Goal: Task Accomplishment & Management: Manage account settings

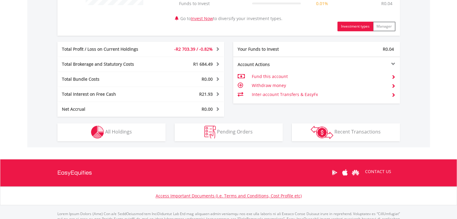
scroll to position [286, 0]
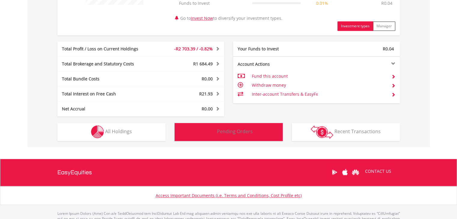
click at [207, 132] on img "button" at bounding box center [209, 131] width 11 height 13
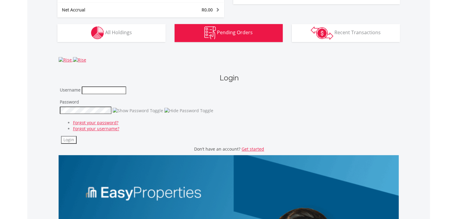
scroll to position [439, 0]
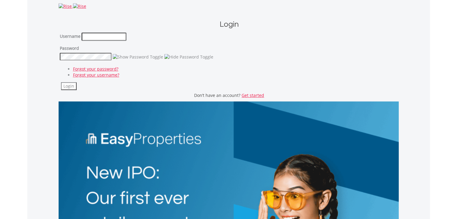
type input "**********"
click at [69, 88] on button "Login" at bounding box center [69, 86] width 16 height 8
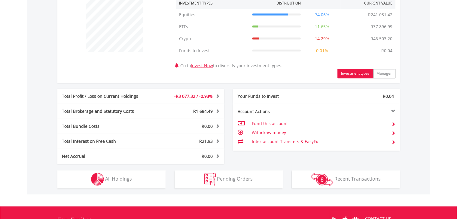
scroll to position [240, 0]
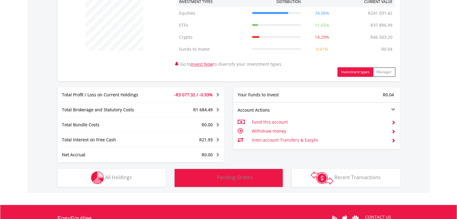
click at [245, 172] on button "Pending Orders Pending Orders" at bounding box center [228, 178] width 108 height 18
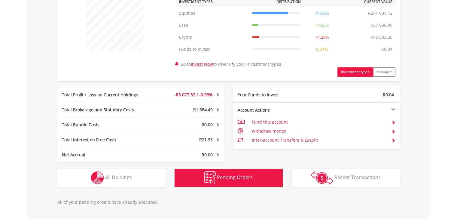
scroll to position [346, 0]
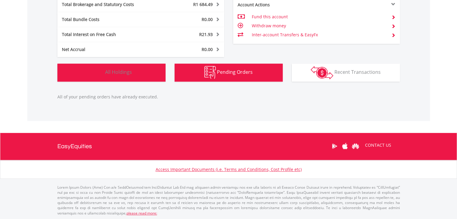
click at [121, 74] on span "All Holdings" at bounding box center [118, 72] width 27 height 7
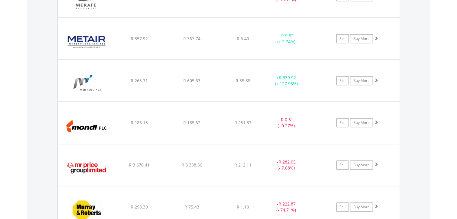
scroll to position [2580, 0]
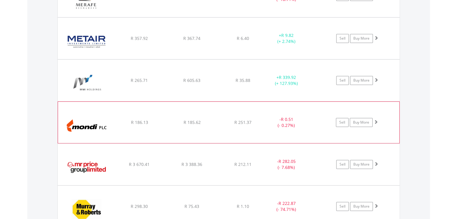
click at [376, 120] on span at bounding box center [375, 122] width 4 height 4
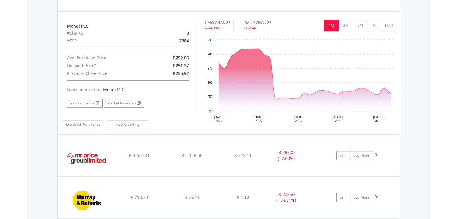
scroll to position [2718, 0]
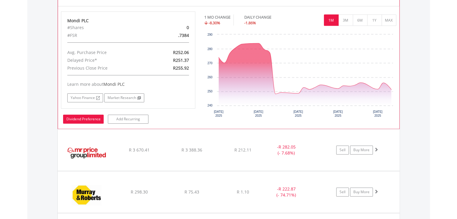
click at [95, 115] on link "Dividend Preference" at bounding box center [83, 119] width 41 height 9
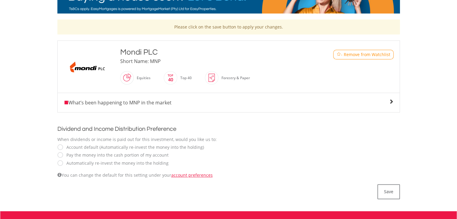
scroll to position [115, 0]
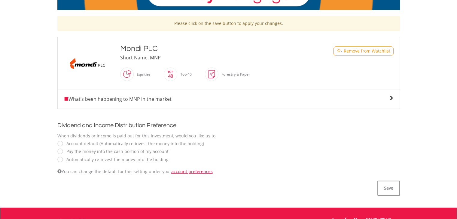
click at [96, 160] on label "Automatically re-invest the money into the holding" at bounding box center [115, 160] width 105 height 6
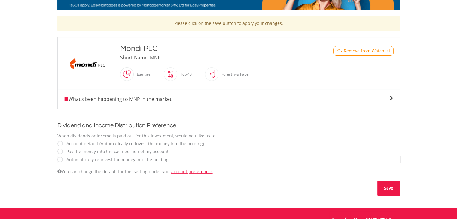
click at [391, 186] on button "Save" at bounding box center [388, 188] width 23 height 15
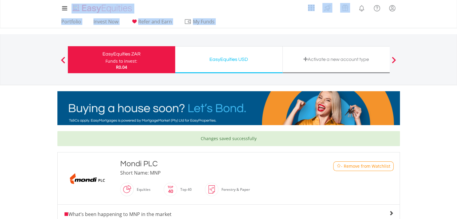
drag, startPoint x: 455, startPoint y: 16, endPoint x: 461, endPoint y: 41, distance: 26.1
click at [456, 41] on html "My Investments Invest Now New Listings Sell My Recurring Investments Pending Or…" at bounding box center [228, 207] width 457 height 415
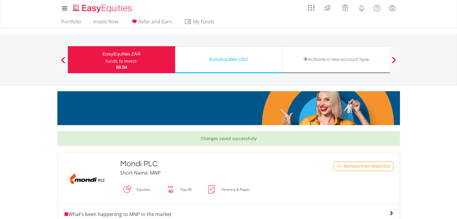
click at [35, 107] on div "My Investments Invest Now New Listings Sell My Recurring Investments Pending Or…" at bounding box center [228, 62] width 457 height 125
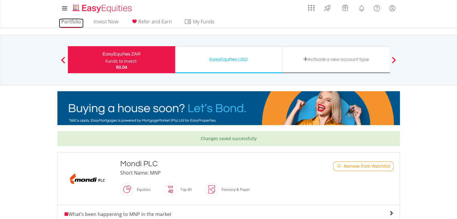
click at [71, 24] on link "Portfolio" at bounding box center [71, 23] width 25 height 9
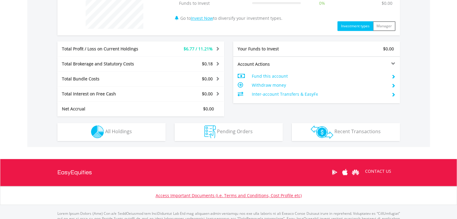
scroll to position [266, 0]
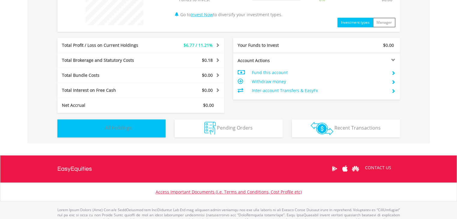
click at [137, 131] on button "Holdings All Holdings" at bounding box center [111, 128] width 108 height 18
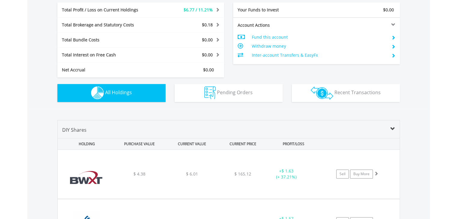
scroll to position [300, 0]
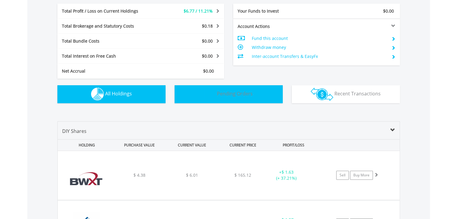
click at [244, 96] on span "Pending Orders" at bounding box center [235, 93] width 36 height 7
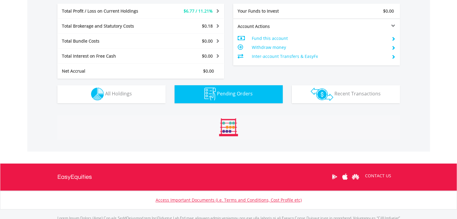
scroll to position [321, 0]
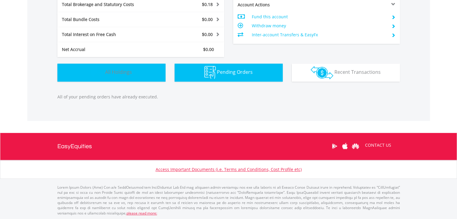
click at [129, 73] on span "All Holdings" at bounding box center [118, 72] width 27 height 7
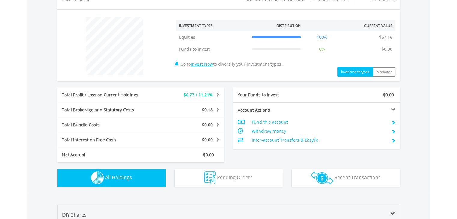
scroll to position [183, 0]
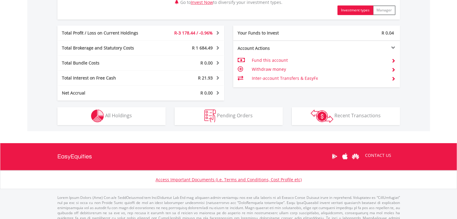
scroll to position [303, 0]
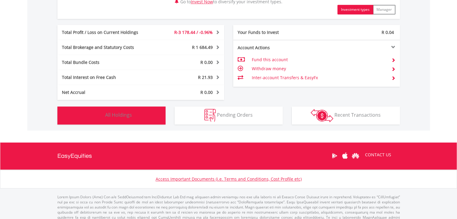
click at [134, 114] on button "Holdings All Holdings" at bounding box center [111, 116] width 108 height 18
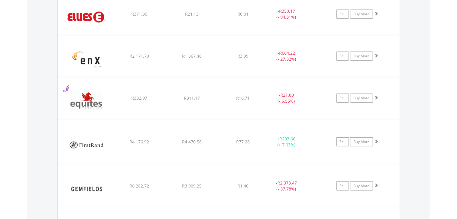
scroll to position [1813, 0]
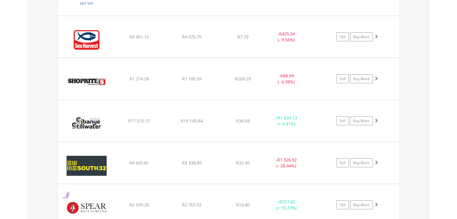
scroll to position [3728, 0]
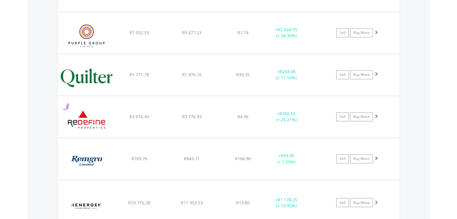
scroll to position [3263, 0]
